Goal: Transaction & Acquisition: Subscribe to service/newsletter

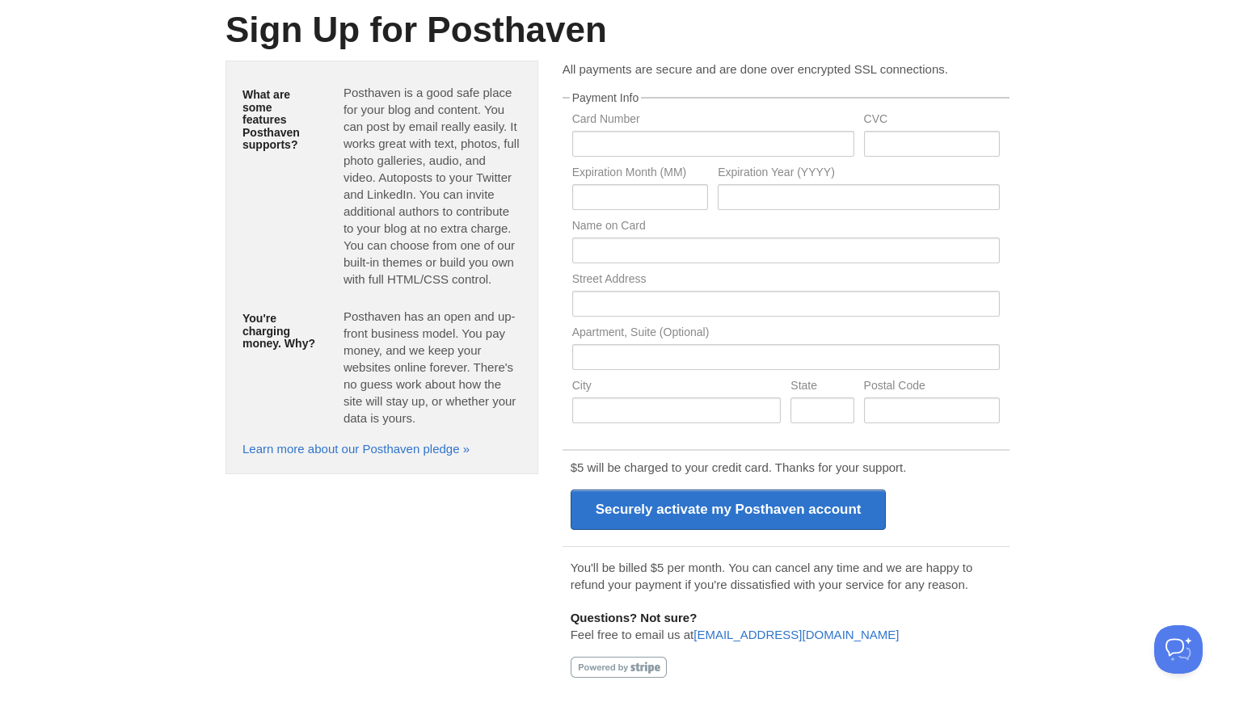
scroll to position [95, 0]
click at [725, 134] on input "text" at bounding box center [713, 144] width 282 height 26
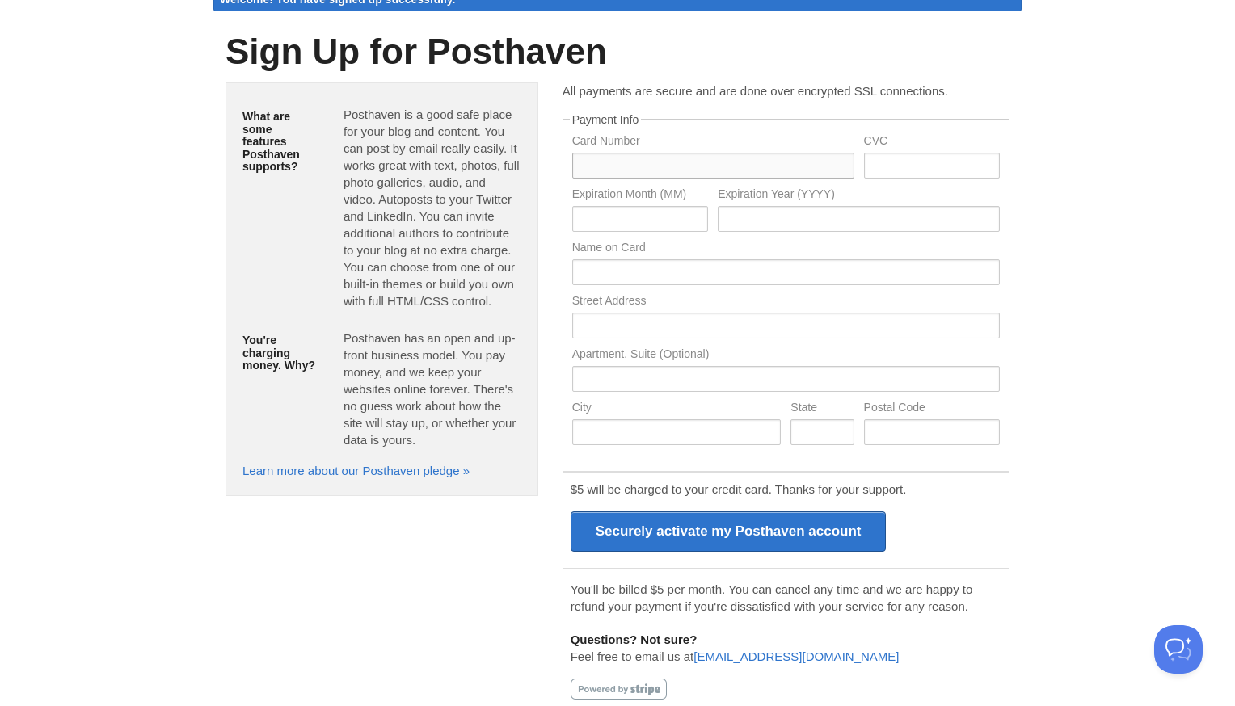
scroll to position [68, 0]
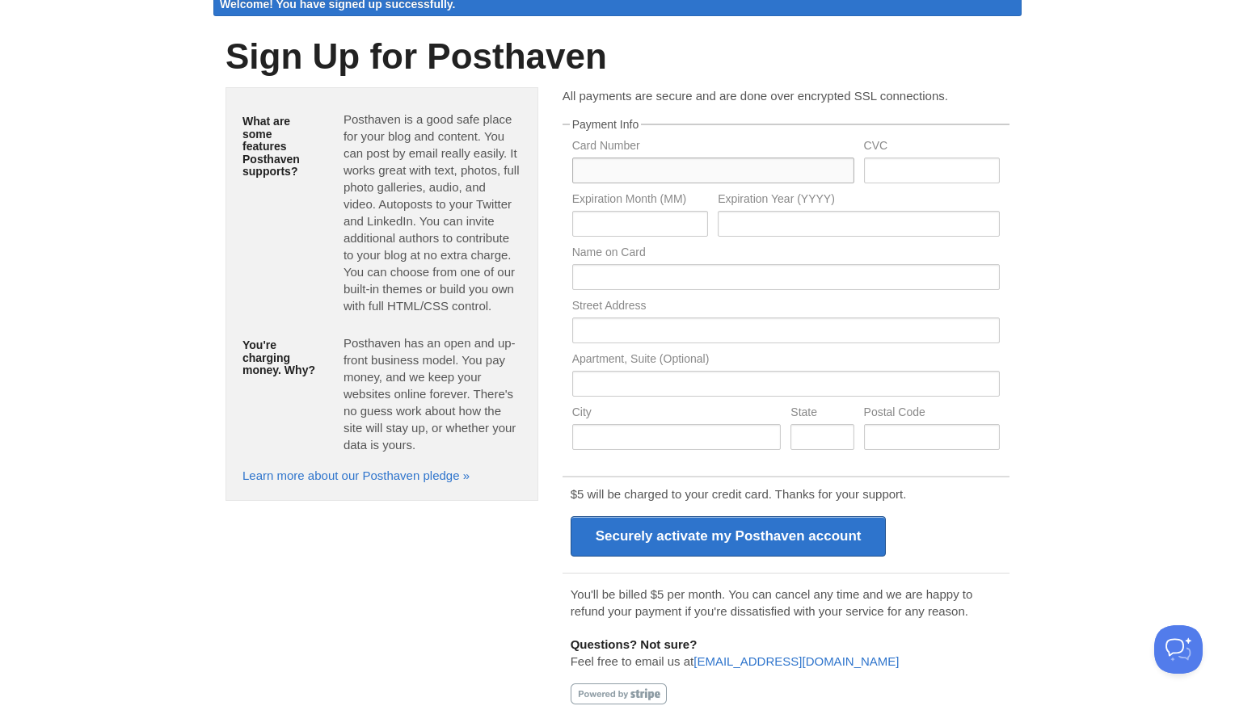
click at [773, 161] on input "text" at bounding box center [713, 171] width 282 height 26
type input "[CREDIT_CARD_NUMBER]"
click at [782, 82] on div "Sign Up for Posthaven" at bounding box center [617, 56] width 808 height 61
click at [900, 166] on input "text" at bounding box center [932, 171] width 136 height 26
type input "252"
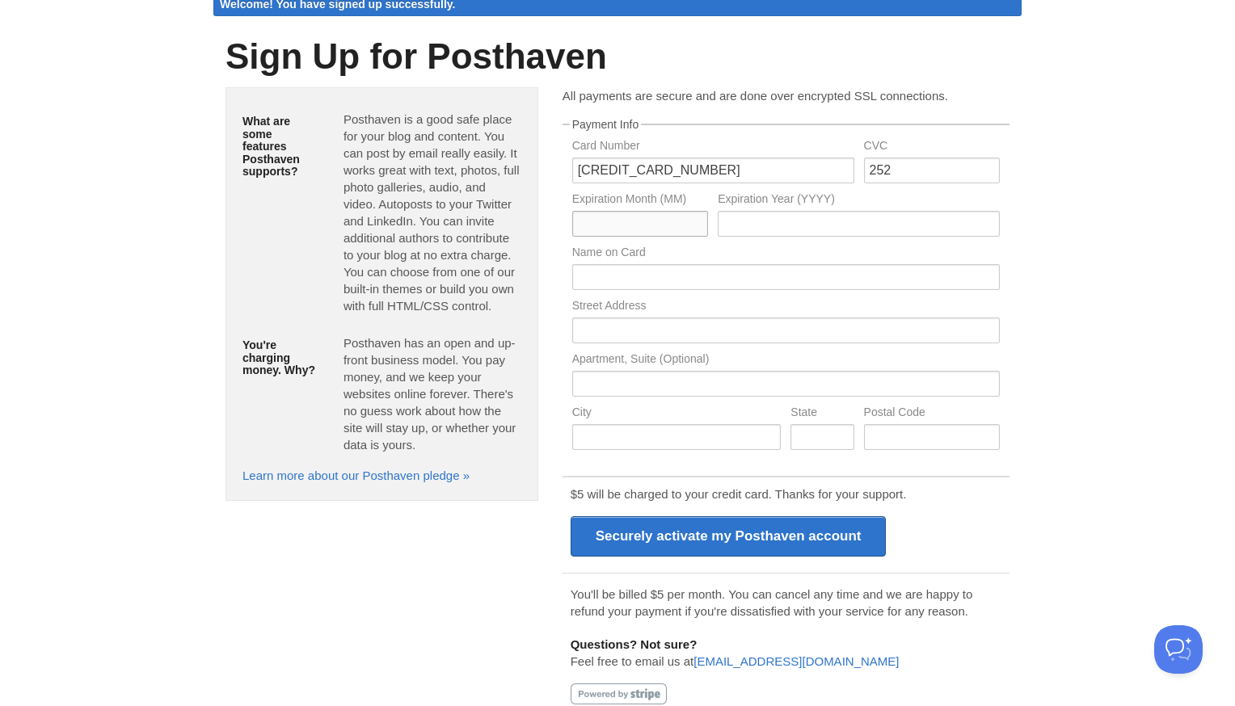
click at [644, 225] on input "text" at bounding box center [640, 224] width 136 height 26
type input "04"
click at [772, 234] on input "text" at bounding box center [859, 224] width 282 height 26
type input "2030"
click at [739, 276] on input "text" at bounding box center [785, 277] width 427 height 26
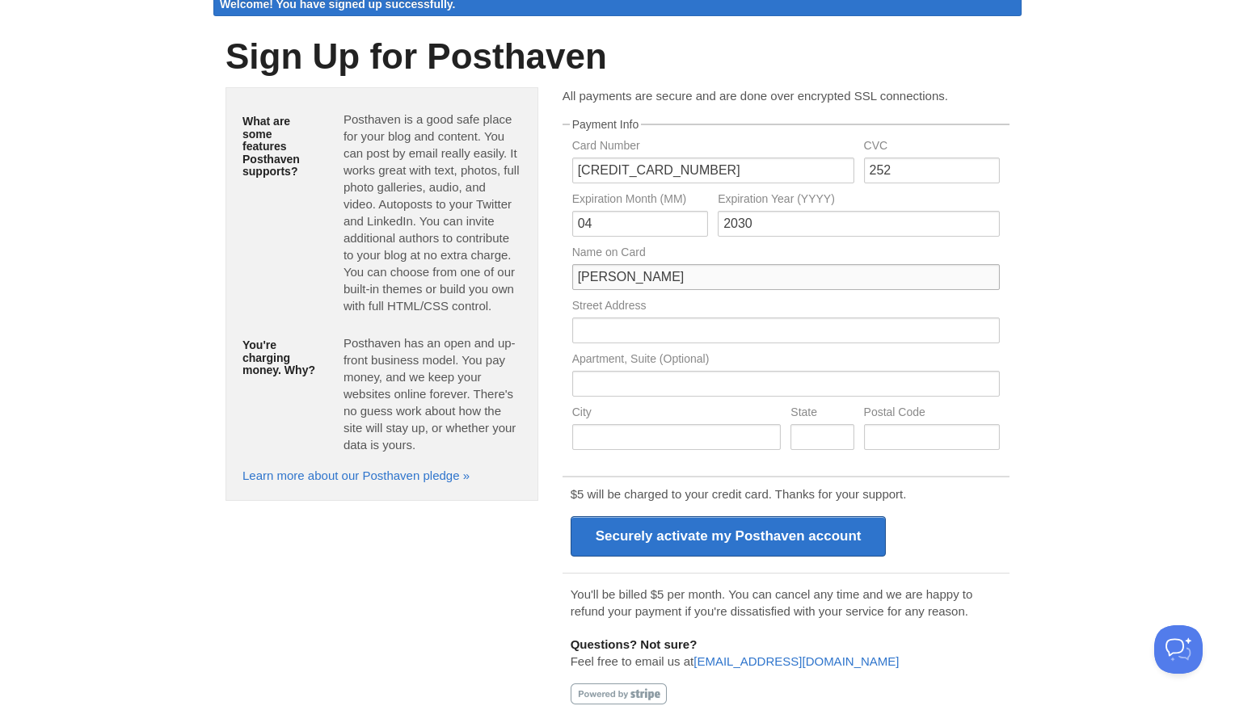
type input "[PERSON_NAME]"
click at [743, 332] on input "text" at bounding box center [785, 331] width 427 height 26
type input "Triq l-Ahdar"
click at [701, 448] on input "text" at bounding box center [676, 437] width 209 height 26
type input "N"
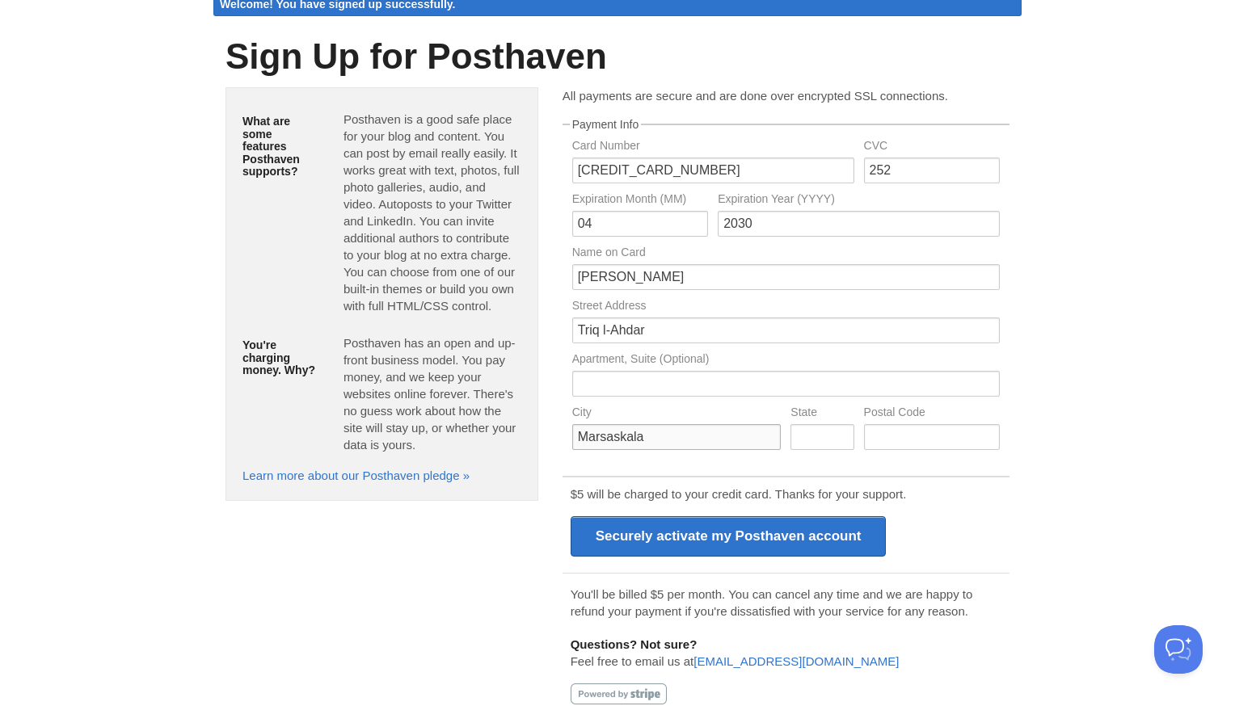
type input "Marsaskala"
click at [929, 436] on input "text" at bounding box center [932, 437] width 136 height 26
type input "MSK 3650"
click at [650, 329] on input "Triq l-Ahdar" at bounding box center [785, 331] width 427 height 26
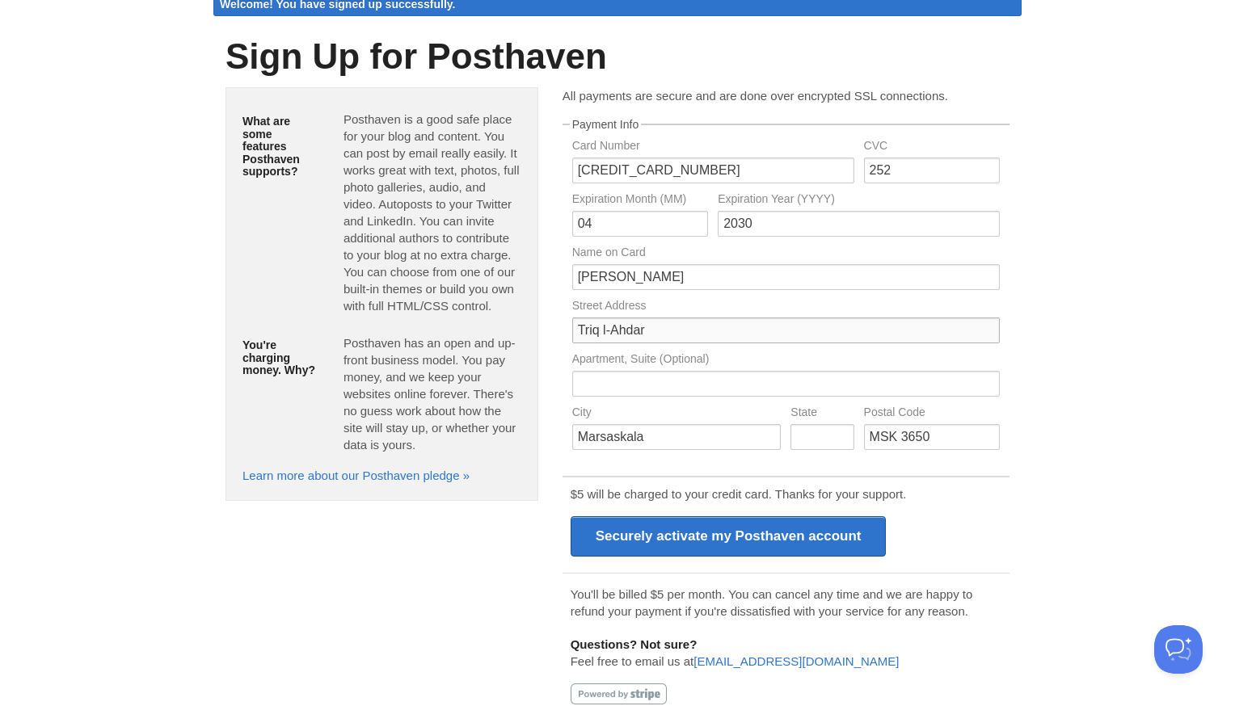
click at [650, 329] on input "Triq l-Ahdar" at bounding box center [785, 331] width 427 height 26
type input "[STREET_ADDRESS]"
click at [602, 433] on input "Marsaskala" at bounding box center [676, 437] width 209 height 26
type input "[GEOGRAPHIC_DATA]"
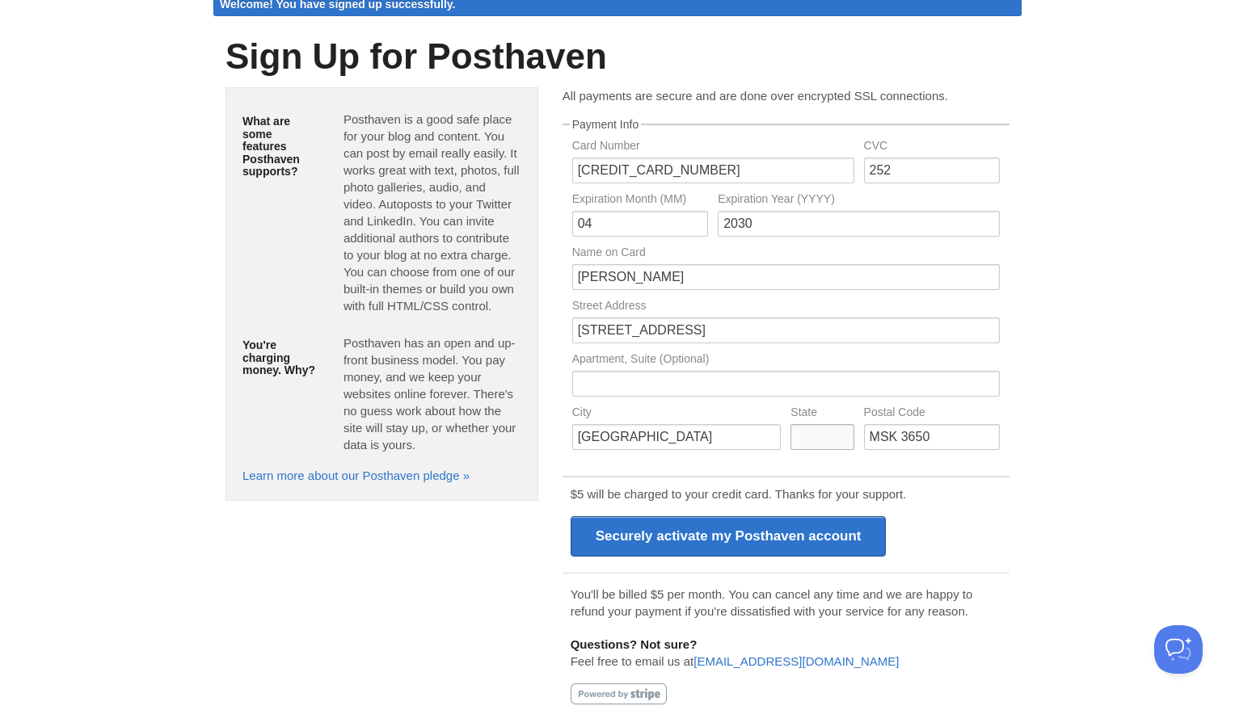
click at [813, 440] on input "text" at bounding box center [821, 437] width 63 height 26
type input "NY"
click at [888, 442] on input "MSK 3650" at bounding box center [932, 437] width 136 height 26
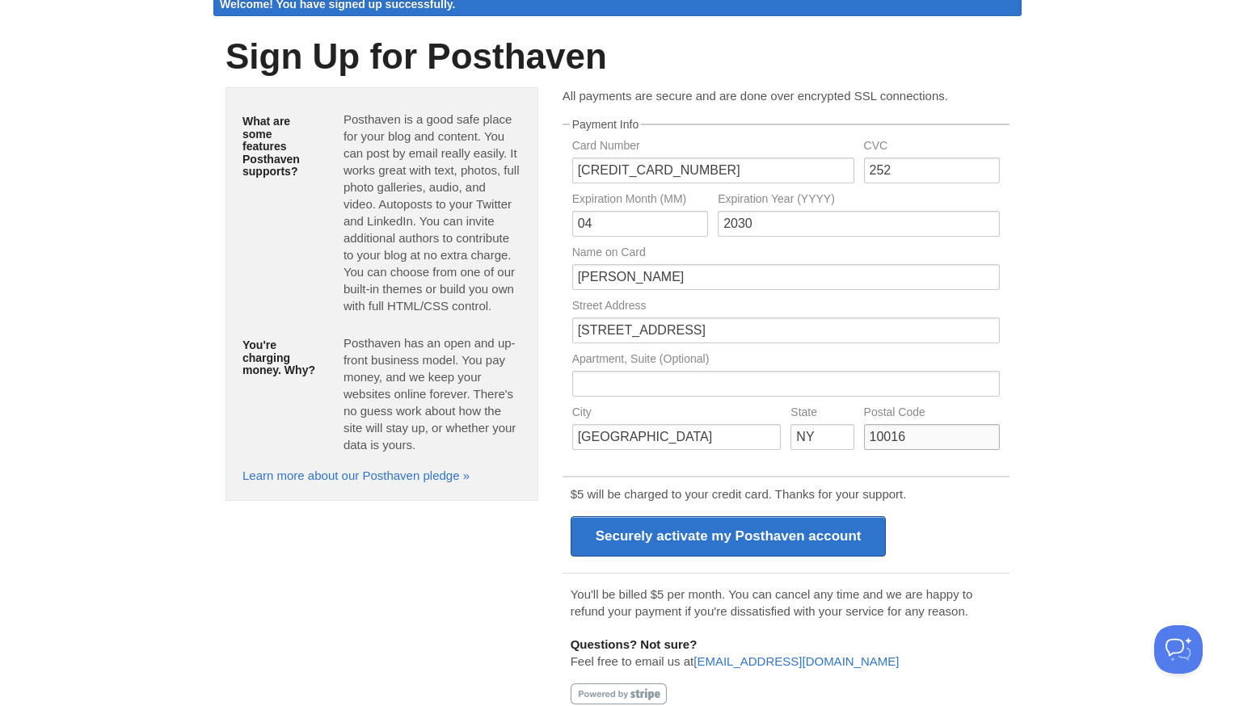
type input "10016"
click at [865, 469] on form "Payment Info Card Number [CREDIT_CARD_NUMBER] CVC 252 Expiration Month (MM) 04 …" at bounding box center [785, 418] width 447 height 598
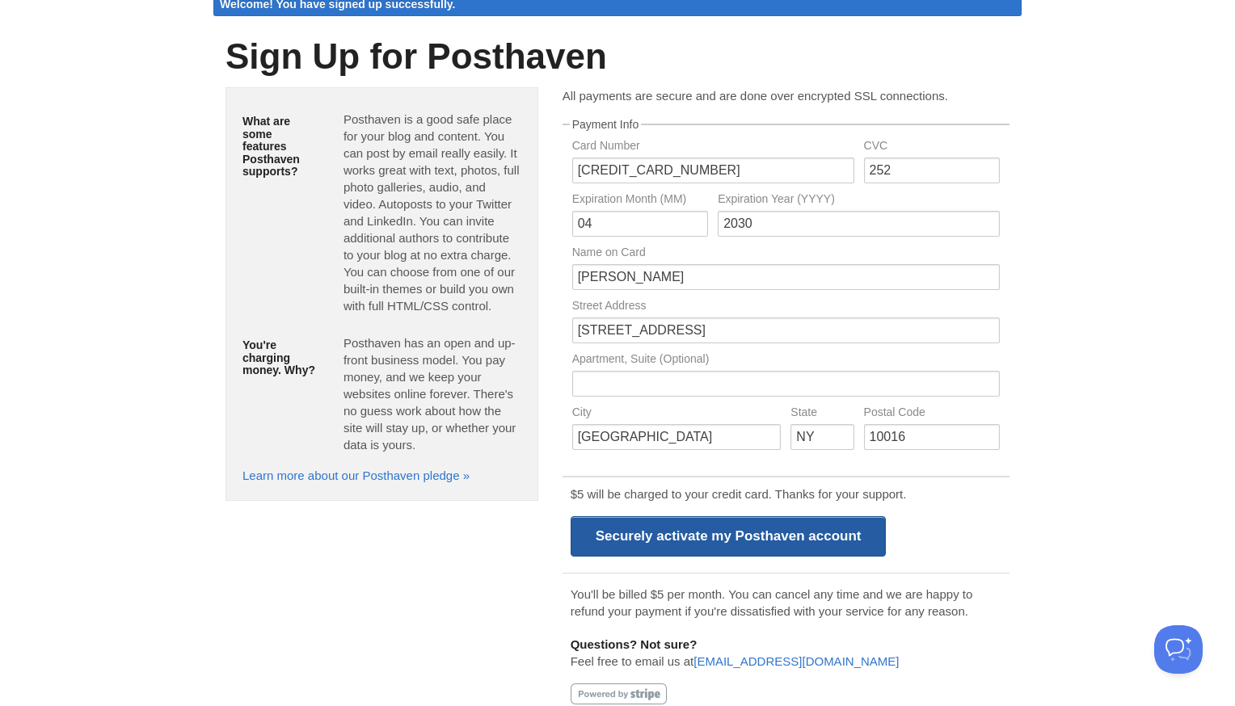
click at [817, 528] on input "Securely activate my Posthaven account" at bounding box center [728, 536] width 316 height 40
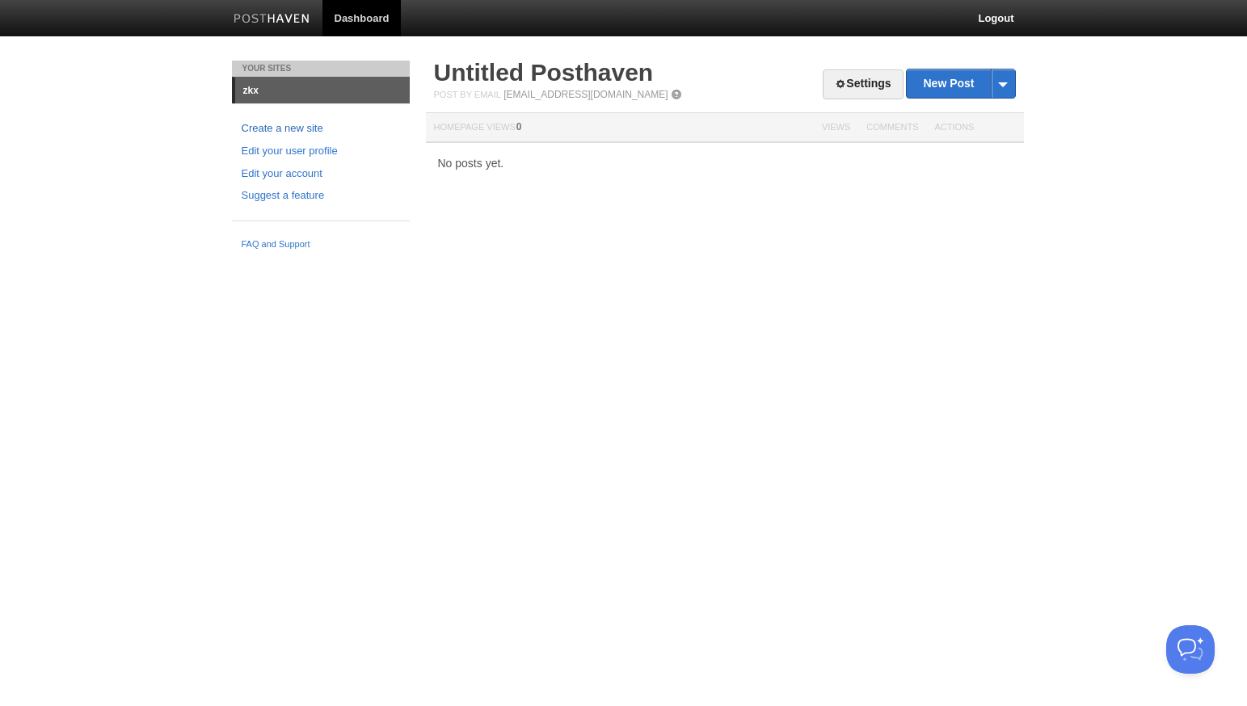
click at [284, 128] on link "Create a new site" at bounding box center [321, 128] width 158 height 17
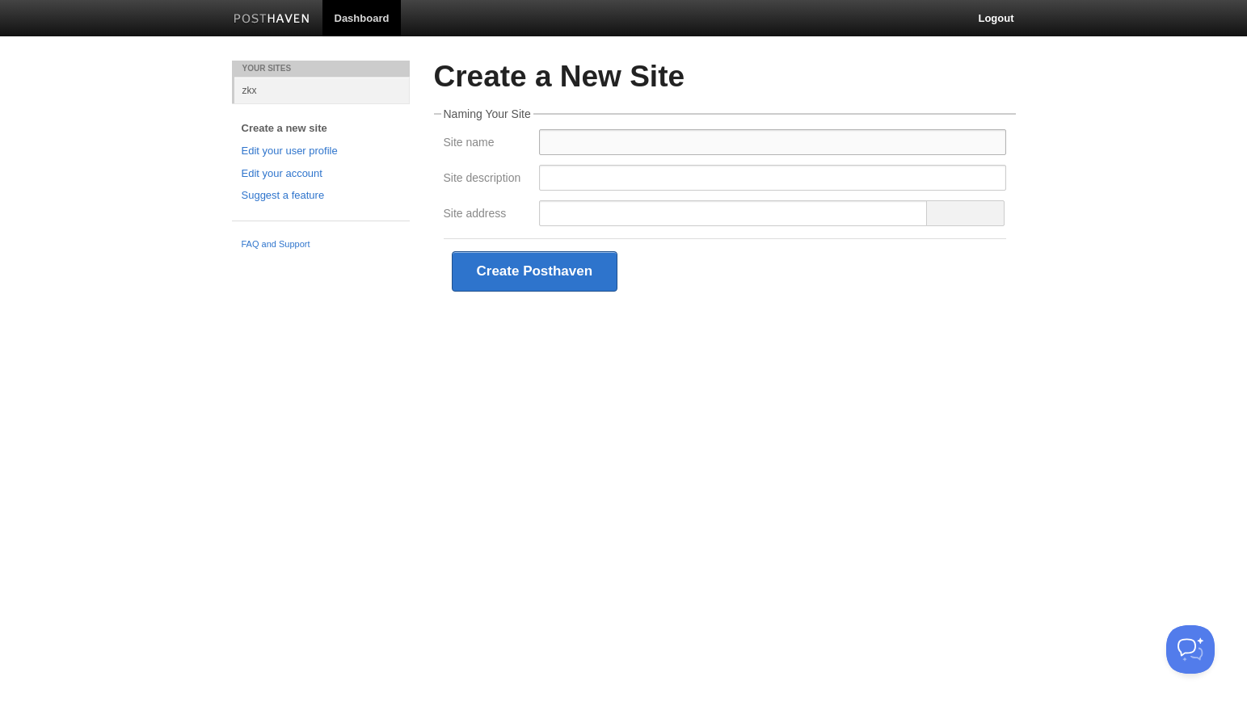
click at [601, 145] on input "Site name" at bounding box center [772, 142] width 467 height 26
click at [633, 166] on input "Site description" at bounding box center [772, 178] width 467 height 26
click at [609, 209] on input "Site address" at bounding box center [733, 213] width 389 height 26
drag, startPoint x: 596, startPoint y: 213, endPoint x: 512, endPoint y: 214, distance: 84.0
click at [594, 214] on input "Site address" at bounding box center [733, 213] width 389 height 26
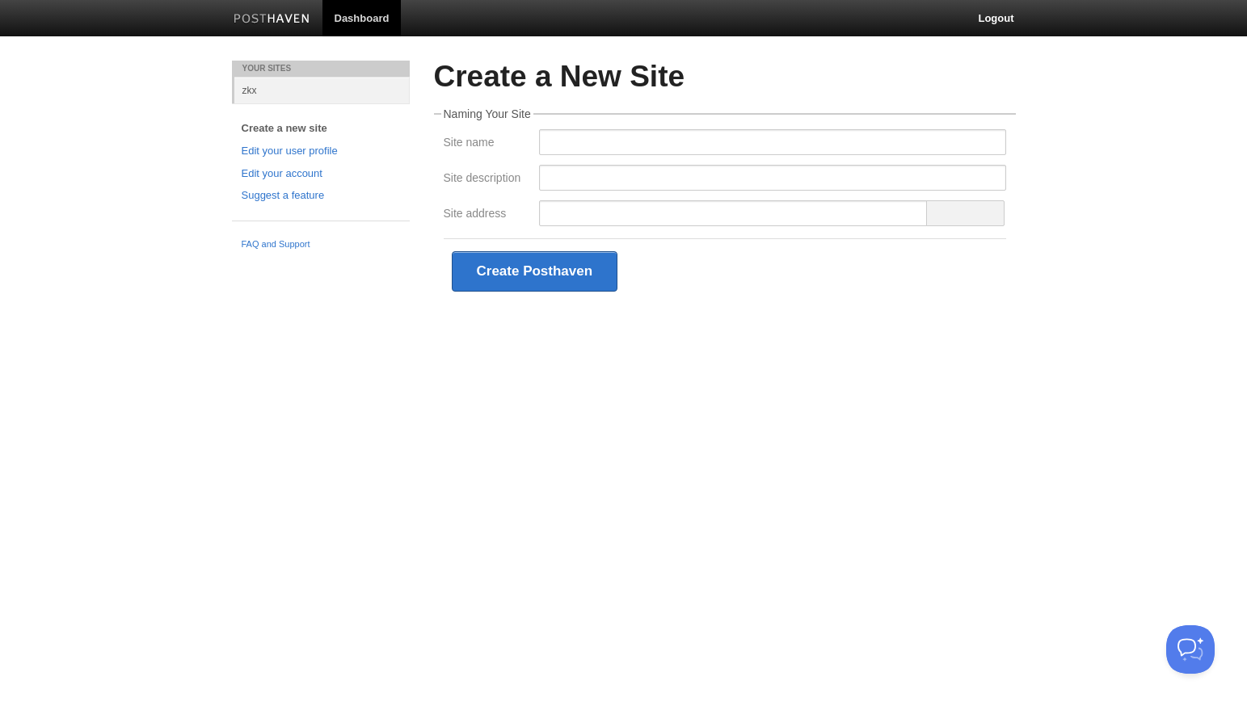
click at [473, 217] on label "Site address" at bounding box center [487, 215] width 86 height 15
click at [539, 217] on input "Site address" at bounding box center [733, 213] width 389 height 26
click at [591, 158] on div at bounding box center [772, 147] width 477 height 36
click at [580, 177] on input "Site description" at bounding box center [772, 178] width 467 height 26
click at [585, 149] on input "Site name" at bounding box center [772, 142] width 467 height 26
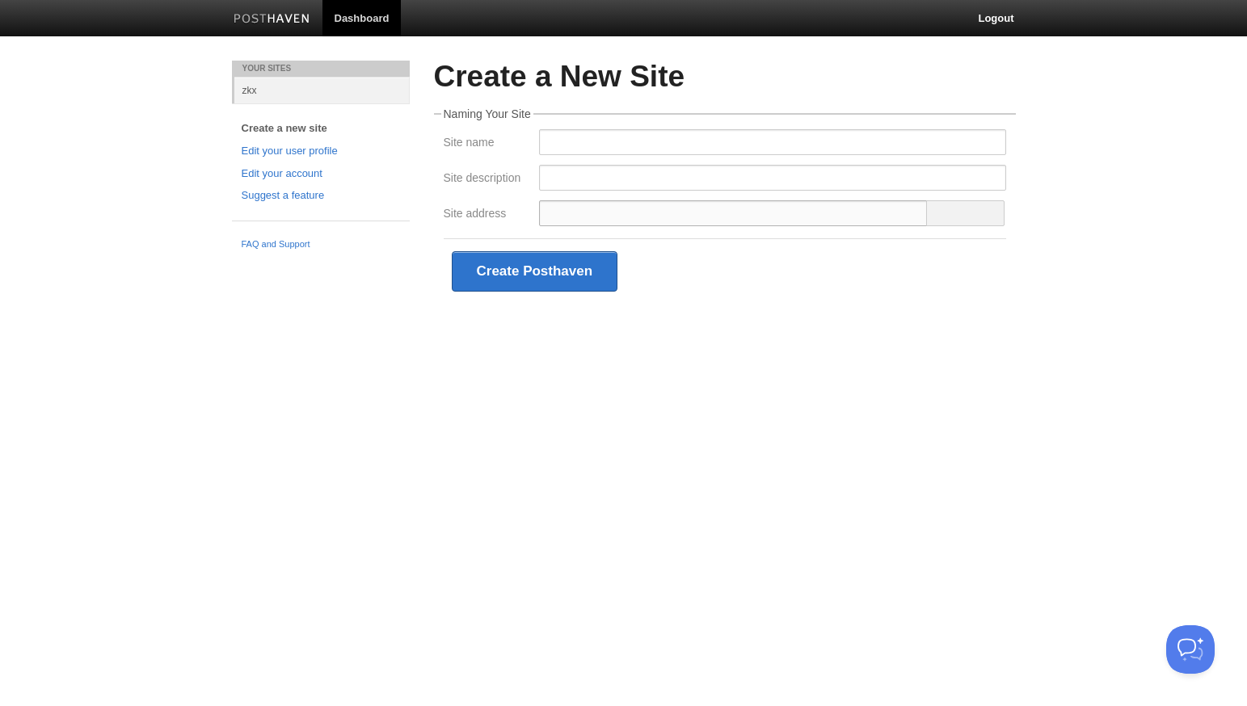
click at [596, 200] on input "Site address" at bounding box center [733, 213] width 389 height 26
click at [270, 79] on link "zkx" at bounding box center [321, 90] width 175 height 27
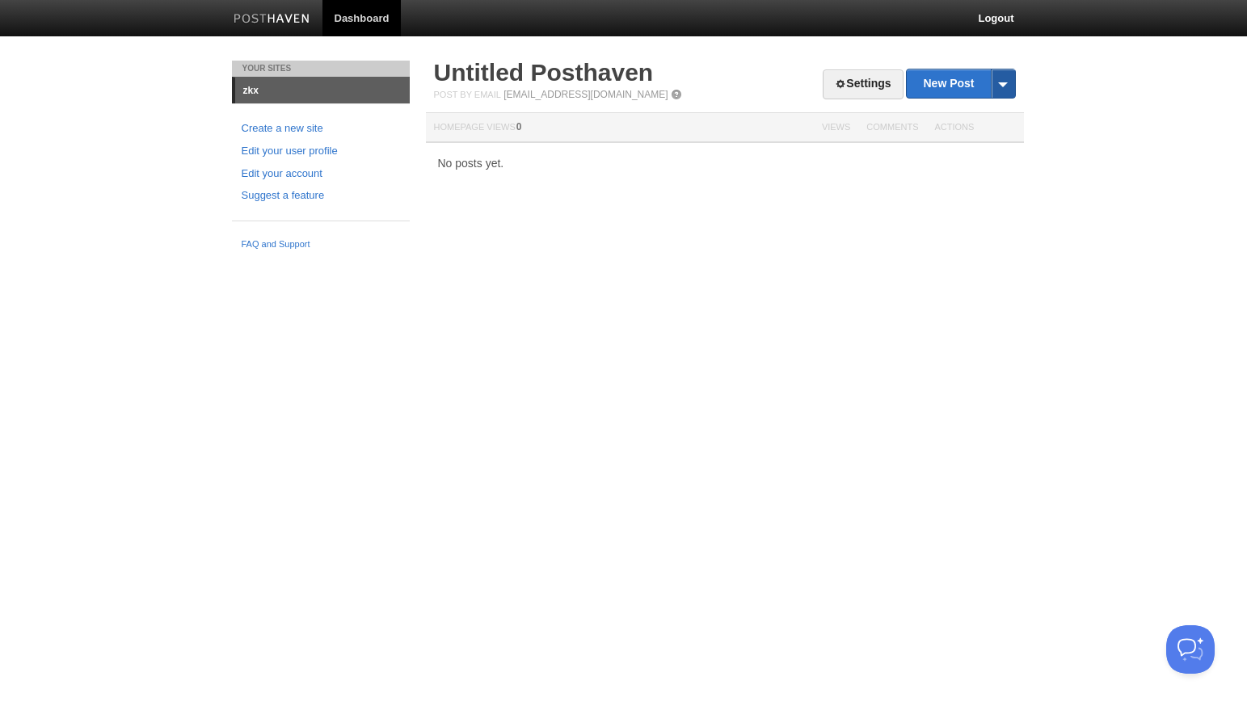
click at [1009, 83] on span at bounding box center [1003, 83] width 24 height 28
click at [709, 161] on div "No posts yet." at bounding box center [725, 163] width 598 height 11
click at [945, 86] on link "New Post" at bounding box center [960, 83] width 107 height 28
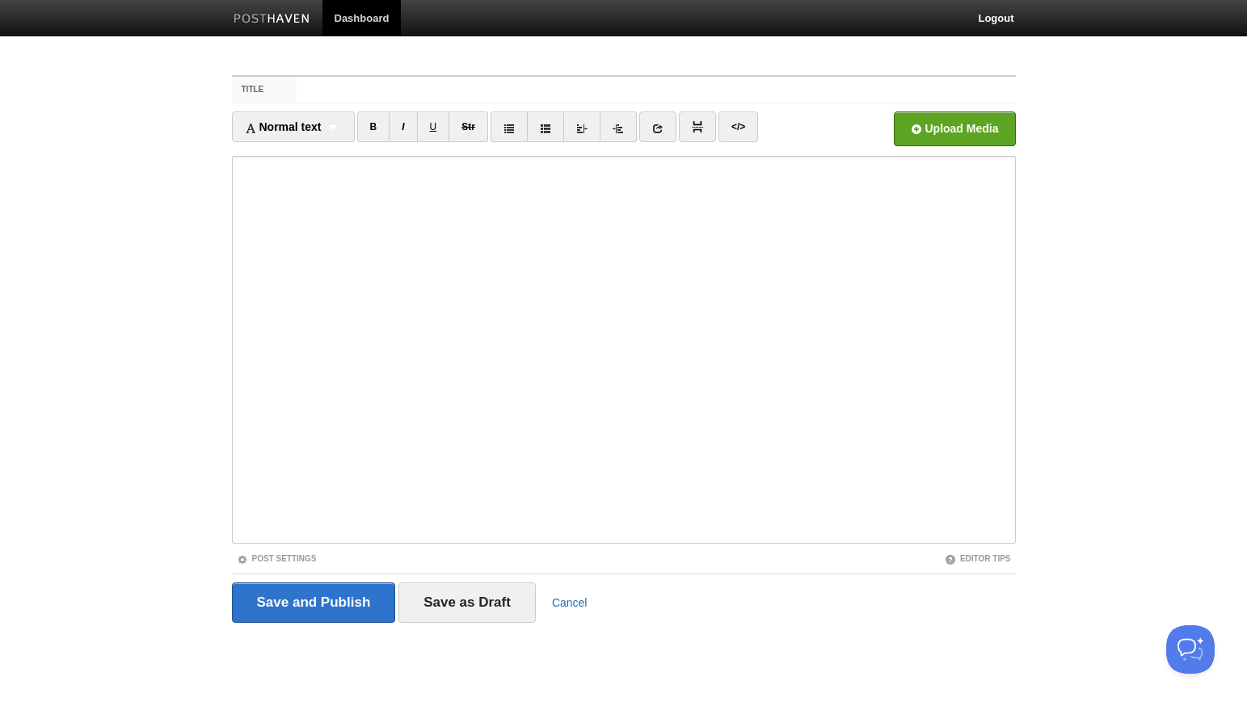
click at [585, 606] on div "Save and Publish Save as Draft Cancel" at bounding box center [624, 603] width 784 height 40
click at [583, 605] on link "Cancel" at bounding box center [570, 602] width 36 height 13
